Goal: Task Accomplishment & Management: Manage account settings

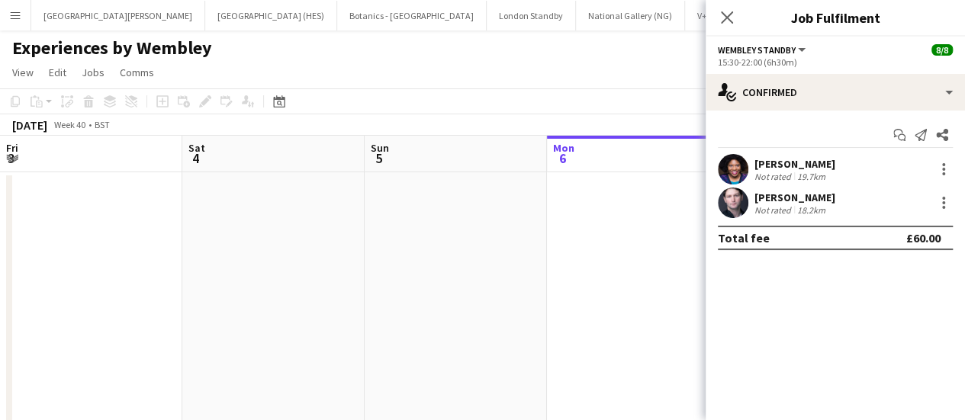
scroll to position [0, 364]
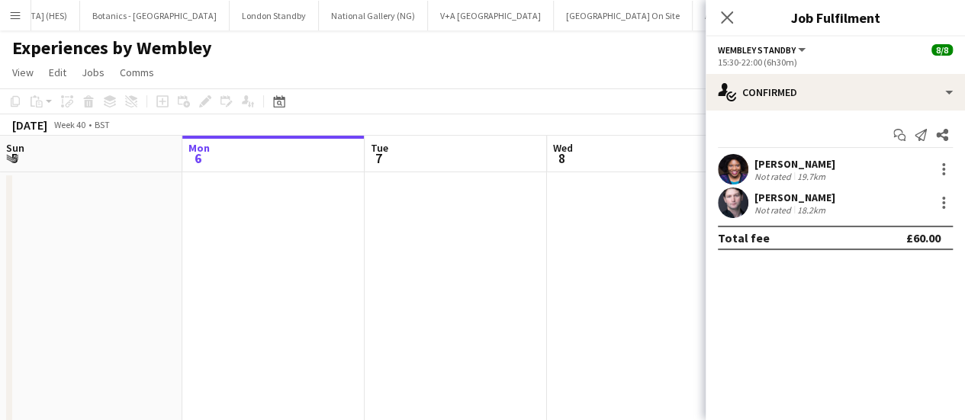
click at [485, 58] on div "Experiences by Wembley" at bounding box center [482, 44] width 965 height 29
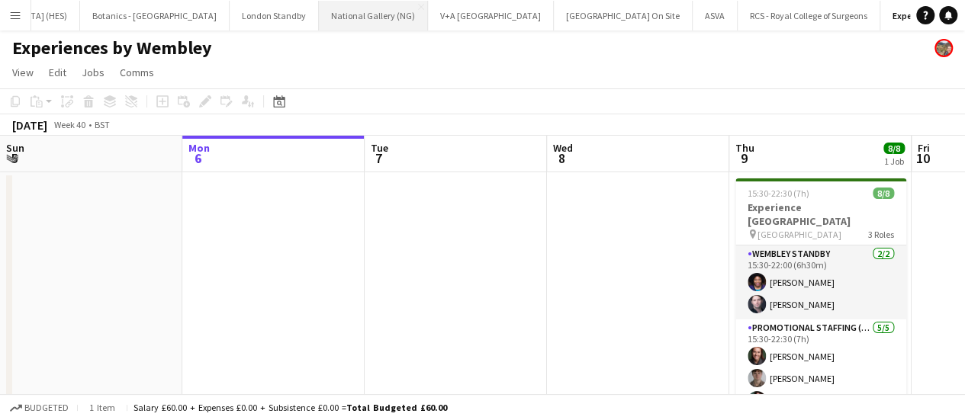
click at [319, 24] on button "National Gallery (NG) Close" at bounding box center [373, 16] width 109 height 30
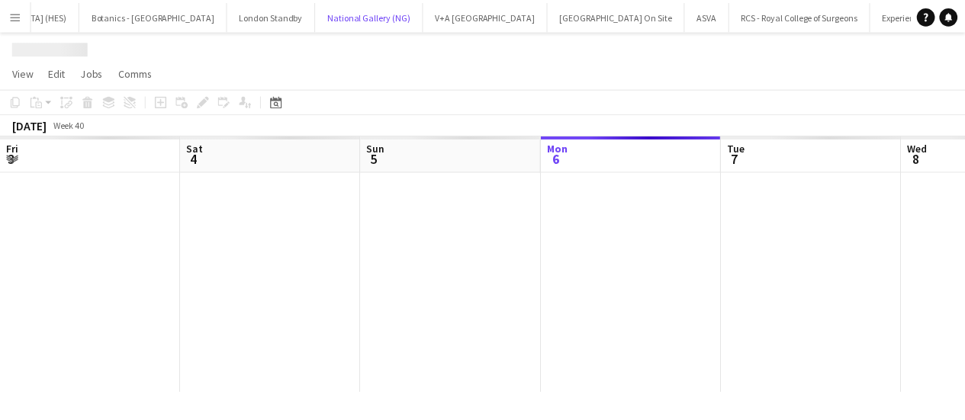
scroll to position [0, 364]
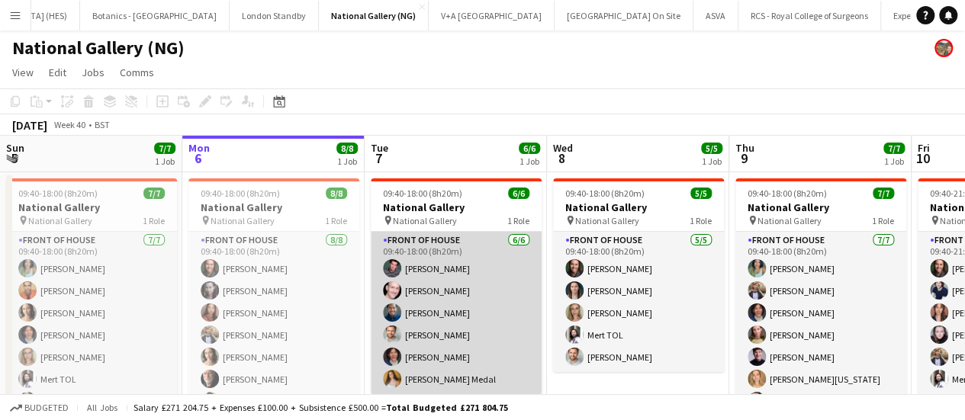
click at [466, 304] on app-card-role "Front of House [DATE] 09:40-18:00 (8h20m) [PERSON_NAME] [PERSON_NAME] [PERSON_N…" at bounding box center [456, 313] width 171 height 162
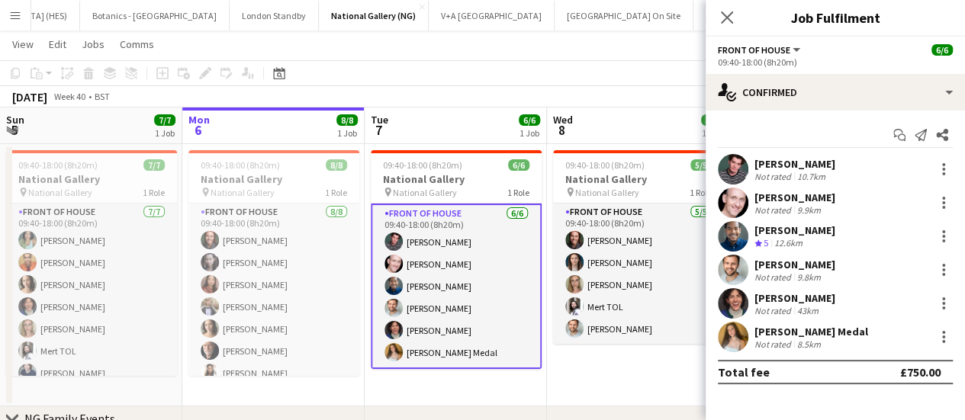
scroll to position [27, 0]
click at [949, 167] on div at bounding box center [943, 169] width 18 height 18
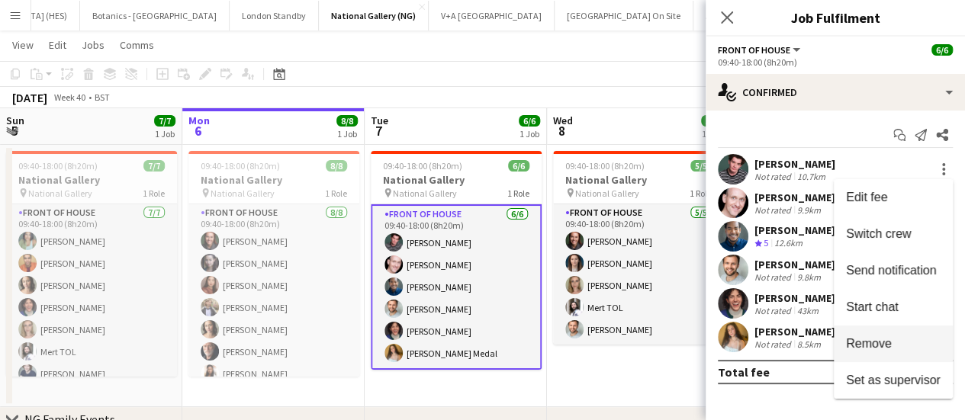
click at [917, 351] on button "Remove" at bounding box center [892, 344] width 119 height 37
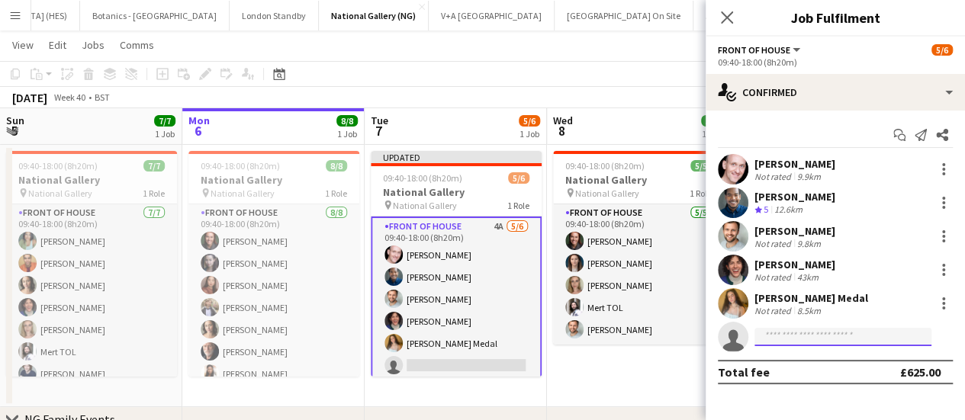
click at [825, 339] on input at bounding box center [842, 337] width 177 height 18
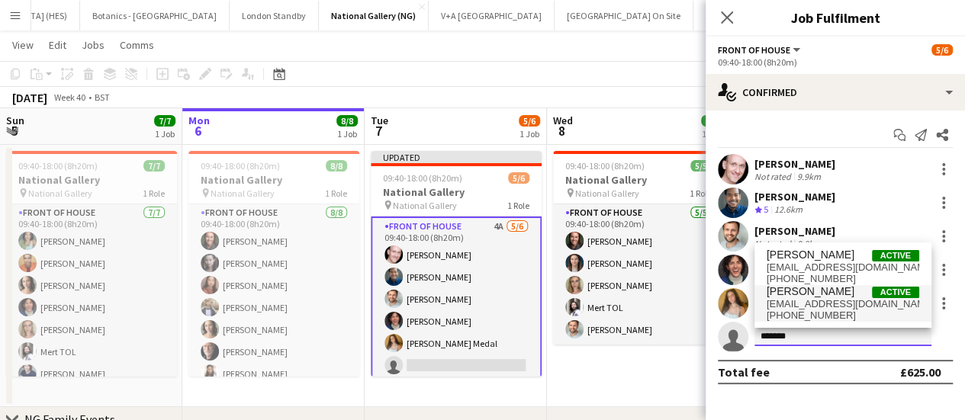
type input "*******"
click at [845, 292] on span "[PERSON_NAME]" at bounding box center [810, 291] width 88 height 13
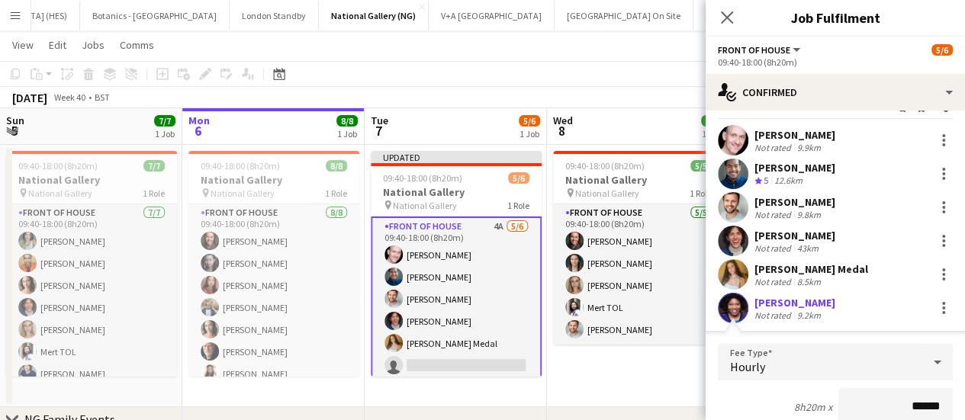
scroll to position [322, 0]
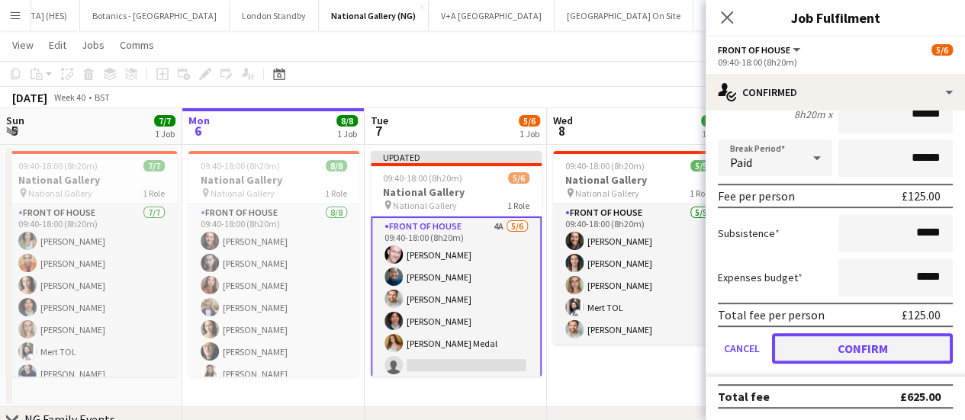
click at [842, 341] on button "Confirm" at bounding box center [862, 348] width 181 height 30
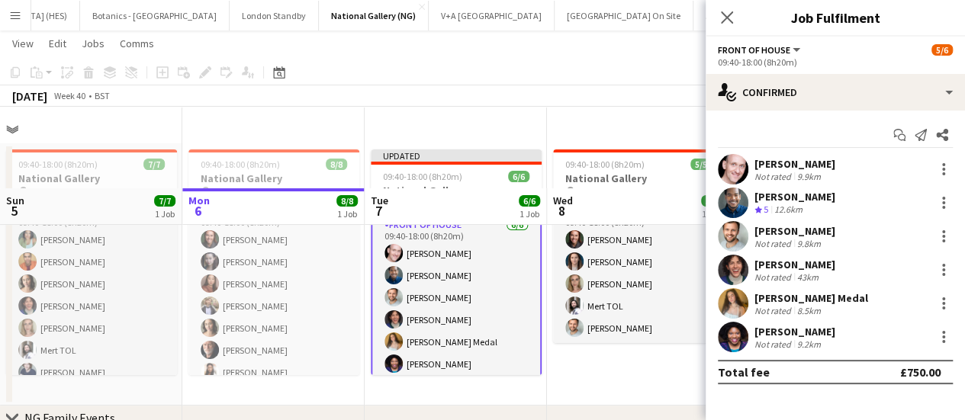
scroll to position [108, 0]
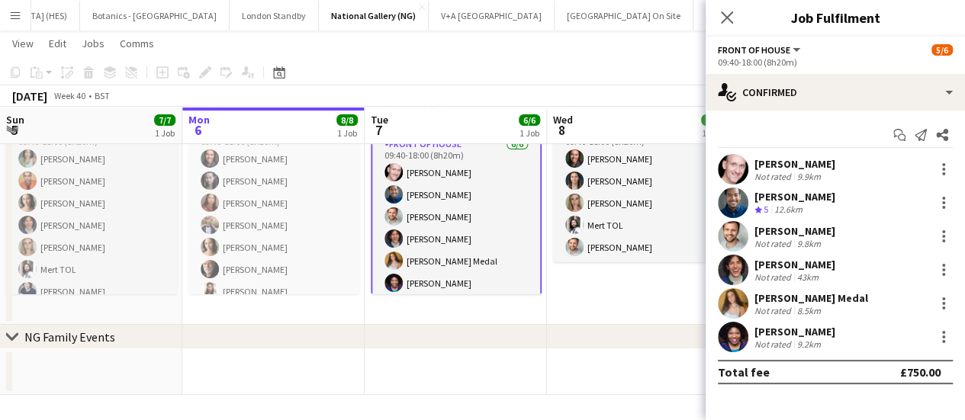
click at [647, 74] on app-toolbar "Copy Paste Paste Ctrl+V Paste with crew Ctrl+Shift+V Paste linked Job [GEOGRAPH…" at bounding box center [482, 72] width 965 height 26
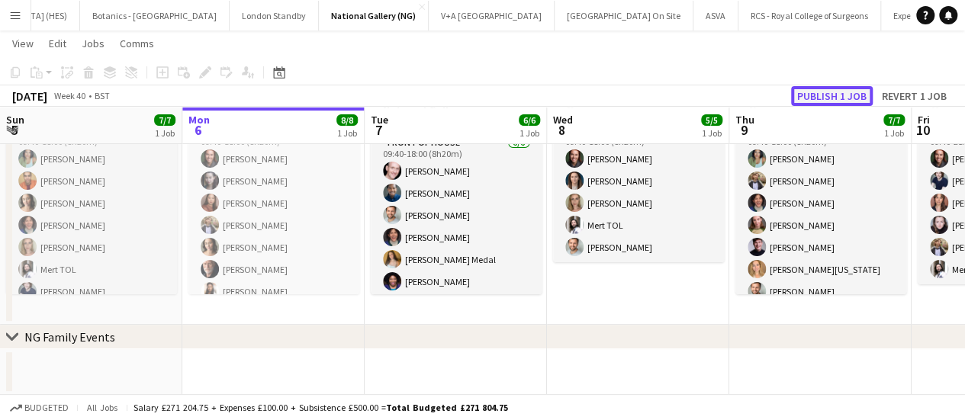
click at [814, 95] on button "Publish 1 job" at bounding box center [832, 96] width 82 height 20
